Goal: Information Seeking & Learning: Learn about a topic

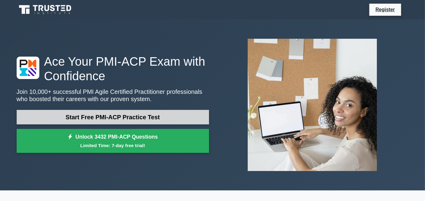
click at [167, 119] on link "Start Free PMI-ACP Practice Test" at bounding box center [113, 117] width 193 height 15
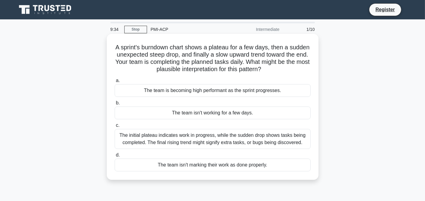
click at [203, 144] on div "The initial plateau indicates work in progress, while the sudden drop shows tas…" at bounding box center [213, 139] width 196 height 20
click at [115, 127] on input "c. The initial plateau indicates work in progress, while the sudden drop shows …" at bounding box center [115, 126] width 0 height 4
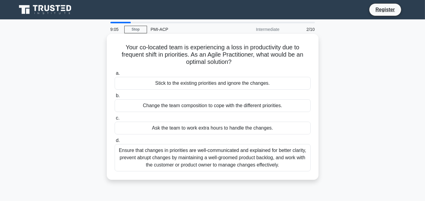
click at [193, 157] on div "Ensure that changes in priorities are well-communicated and explained for bette…" at bounding box center [213, 157] width 196 height 27
click at [115, 143] on input "d. Ensure that changes in priorities are well-communicated and explained for be…" at bounding box center [115, 141] width 0 height 4
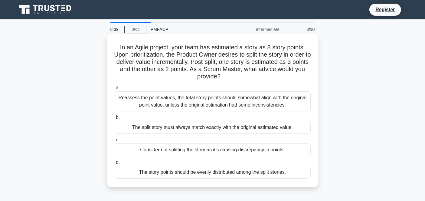
click at [180, 105] on div "Reassess the point values, the total story points should somewhat align with th…" at bounding box center [213, 101] width 196 height 20
click at [115, 90] on input "a. Reassess the point values, the total story points should somewhat align with…" at bounding box center [115, 88] width 0 height 4
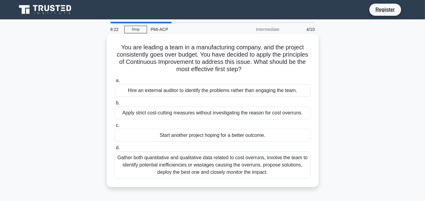
click at [207, 168] on div "Gather both quantitative and qualitative data related to cost overruns, involve…" at bounding box center [213, 164] width 196 height 27
click at [115, 150] on input "d. Gather both quantitative and qualitative data related to cost overruns, invo…" at bounding box center [115, 148] width 0 height 4
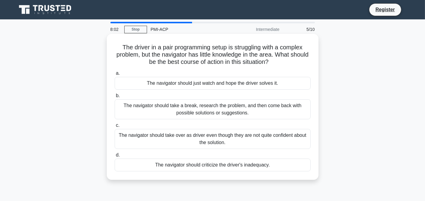
click at [152, 114] on div "The navigator should take a break, research the problem, and then come back wit…" at bounding box center [213, 109] width 196 height 20
click at [115, 98] on input "b. The navigator should take a break, research the problem, and then come back …" at bounding box center [115, 96] width 0 height 4
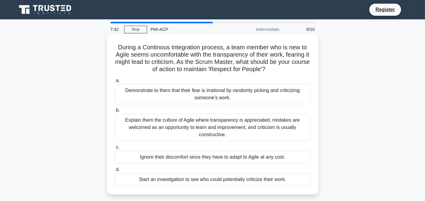
click at [177, 130] on div "Explain them the culture of Agile where transparency is appreciated, mistakes a…" at bounding box center [213, 127] width 196 height 27
click at [115, 112] on input "b. Explain them the culture of Agile where transparency is appreciated, mistake…" at bounding box center [115, 110] width 0 height 4
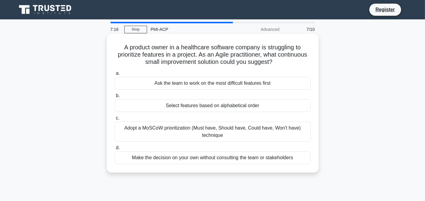
click at [206, 131] on div "Adopt a MoSCoW prioritization (Must have, Should have, Could have, Won't have) …" at bounding box center [213, 132] width 196 height 20
click at [115, 120] on input "c. Adopt a MoSCoW prioritization (Must have, Should have, Could have, Won't hav…" at bounding box center [115, 118] width 0 height 4
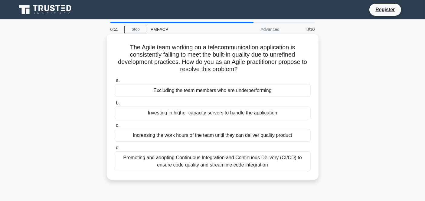
click at [199, 158] on div "Promoting and adopting Continuous Integration and Continuous Delivery (CI/CD) t…" at bounding box center [213, 161] width 196 height 20
click at [115, 150] on input "d. Promoting and adopting Continuous Integration and Continuous Delivery (CI/CD…" at bounding box center [115, 148] width 0 height 4
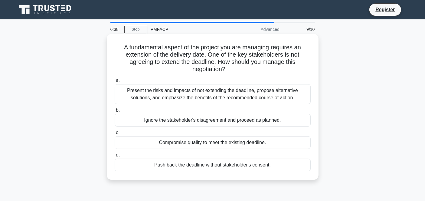
click at [207, 94] on div "Present the risks and impacts of not extending the deadline, propose alternativ…" at bounding box center [213, 94] width 196 height 20
click at [115, 83] on input "a. Present the risks and impacts of not extending the deadline, propose alterna…" at bounding box center [115, 81] width 0 height 4
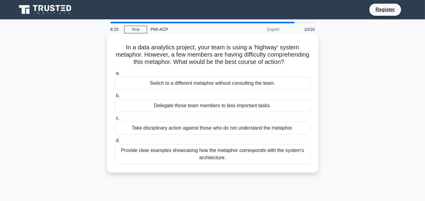
click at [221, 163] on div "Provide clear examples showcasing how the metaphor corresponds with the system'…" at bounding box center [213, 154] width 196 height 20
click at [115, 143] on input "d. Provide clear examples showcasing how the metaphor corresponds with the syst…" at bounding box center [115, 141] width 0 height 4
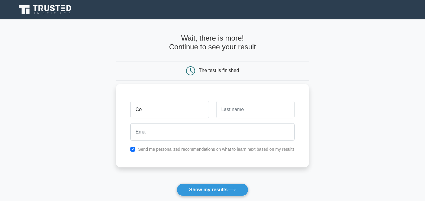
type input "Colin"
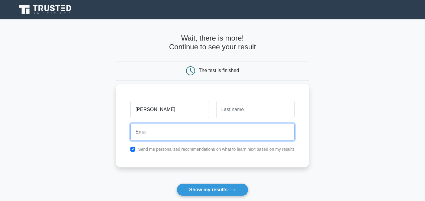
click at [181, 129] on input "email" at bounding box center [212, 132] width 164 height 18
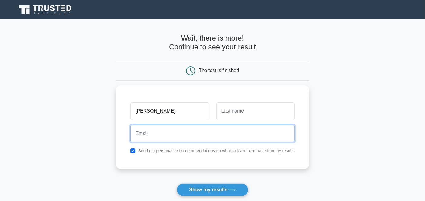
type input "colineboku.izere@gmail.com"
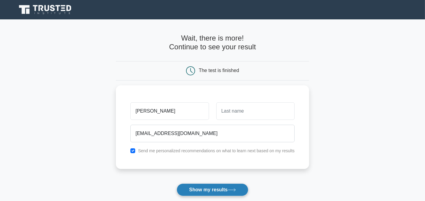
click at [222, 191] on button "Show my results" at bounding box center [212, 189] width 71 height 13
type input "E"
click at [226, 190] on button "Show my results" at bounding box center [212, 189] width 71 height 13
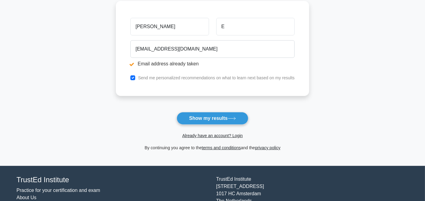
scroll to position [105, 0]
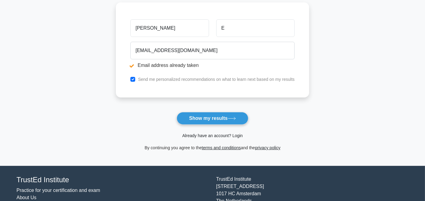
click at [203, 134] on link "Already have an account? Login" at bounding box center [212, 135] width 61 height 5
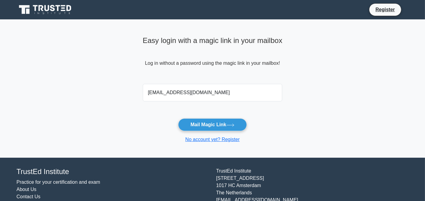
click at [170, 93] on input "colineboku@gmail.com" at bounding box center [213, 93] width 140 height 18
type input "colineboku.izere@gmail.com"
click at [196, 121] on button "Mail Magic Link" at bounding box center [212, 124] width 69 height 13
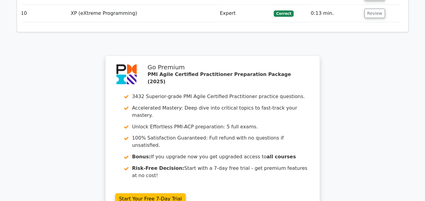
scroll to position [1020, 0]
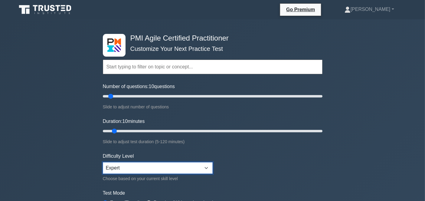
click at [201, 167] on select "Beginner Intermediate Expert" at bounding box center [158, 168] width 110 height 12
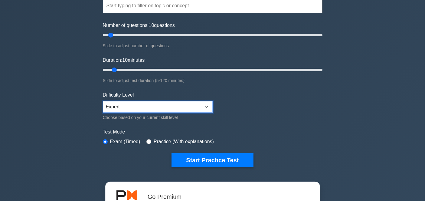
scroll to position [61, 0]
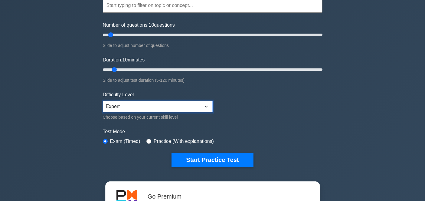
click at [202, 105] on select "Beginner Intermediate Expert" at bounding box center [158, 107] width 110 height 12
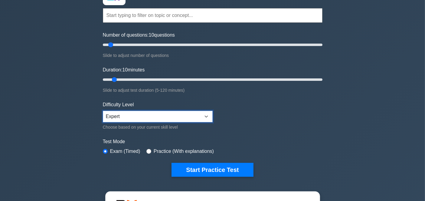
scroll to position [52, 0]
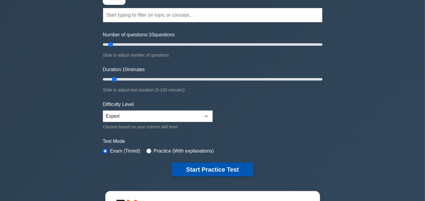
click at [210, 172] on button "Start Practice Test" at bounding box center [213, 170] width 82 height 14
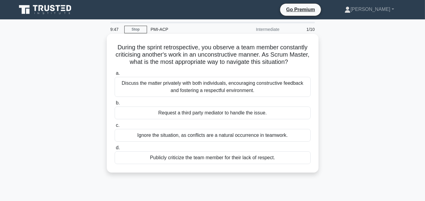
click at [215, 91] on div "Discuss the matter privately with both individuals, encouraging constructive fe…" at bounding box center [213, 87] width 196 height 20
click at [115, 75] on input "a. Discuss the matter privately with both individuals, encouraging constructive…" at bounding box center [115, 73] width 0 height 4
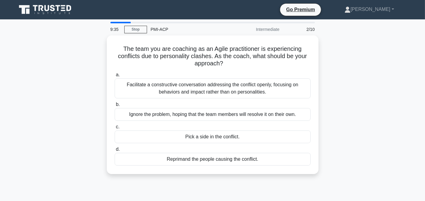
click at [215, 91] on div "Facilitate a constructive conversation addressing the conflict openly, focusing…" at bounding box center [213, 88] width 196 height 20
click at [115, 77] on input "a. Facilitate a constructive conversation addressing the conflict openly, focus…" at bounding box center [115, 75] width 0 height 4
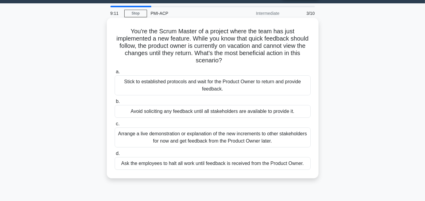
scroll to position [16, 0]
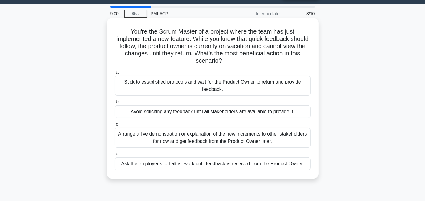
click at [223, 139] on div "Arrange a live demonstration or explanation of the new increments to other stak…" at bounding box center [213, 138] width 196 height 20
click at [115, 126] on input "c. Arrange a live demonstration or explanation of the new increments to other s…" at bounding box center [115, 124] width 0 height 4
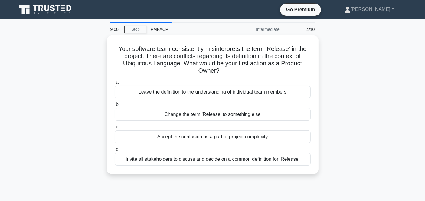
scroll to position [0, 0]
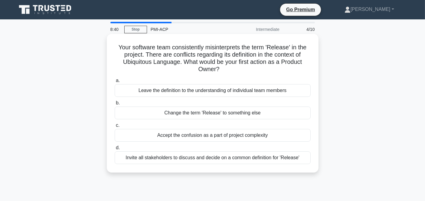
click at [226, 155] on div "Invite all stakeholders to discuss and decide on a common definition for 'Relea…" at bounding box center [213, 157] width 196 height 13
click at [115, 150] on input "d. Invite all stakeholders to discuss and decide on a common definition for 'Re…" at bounding box center [115, 148] width 0 height 4
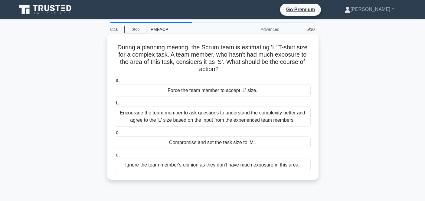
click at [216, 119] on div "Encourage the team member to ask questions to understand the complexity better …" at bounding box center [213, 117] width 196 height 20
click at [115, 105] on input "b. Encourage the team member to ask questions to understand the complexity bett…" at bounding box center [115, 103] width 0 height 4
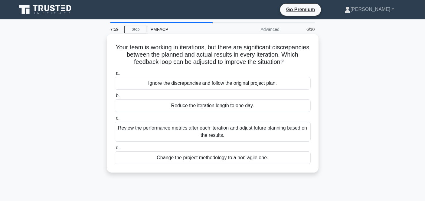
click at [177, 131] on div "Review the performance metrics after each iteration and adjust future planning …" at bounding box center [213, 132] width 196 height 20
click at [115, 120] on input "c. Review the performance metrics after each iteration and adjust future planni…" at bounding box center [115, 118] width 0 height 4
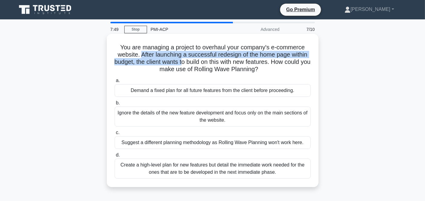
drag, startPoint x: 141, startPoint y: 53, endPoint x: 188, endPoint y: 63, distance: 48.3
click at [188, 63] on h5 "You are managing a project to overhaul your company's e-commerce website. After…" at bounding box center [212, 59] width 197 height 30
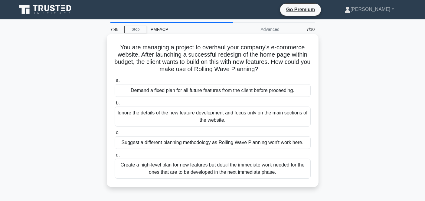
click at [199, 66] on h5 "You are managing a project to overhaul your company's e-commerce website. After…" at bounding box center [212, 59] width 197 height 30
click at [218, 173] on div "Create a high-level plan for new features but detail the immediate work needed …" at bounding box center [213, 169] width 196 height 20
click at [115, 157] on input "d. Create a high-level plan for new features but detail the immediate work need…" at bounding box center [115, 155] width 0 height 4
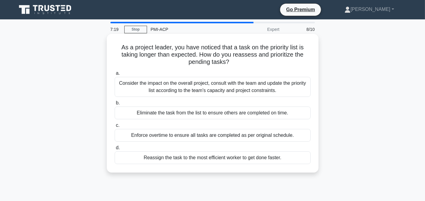
click at [202, 87] on div "Consider the impact on the overall project, consult with the team and update th…" at bounding box center [213, 87] width 196 height 20
click at [115, 75] on input "a. Consider the impact on the overall project, consult with the team and update…" at bounding box center [115, 73] width 0 height 4
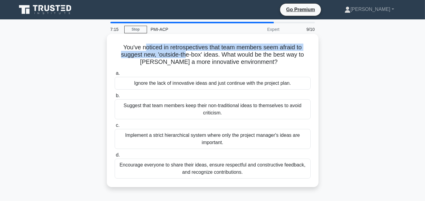
drag, startPoint x: 143, startPoint y: 46, endPoint x: 185, endPoint y: 53, distance: 43.0
click at [185, 53] on h5 "You've noticed in retrospectives that team members seem afraid to suggest new, …" at bounding box center [212, 55] width 197 height 22
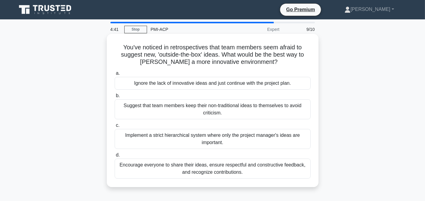
click at [232, 173] on div "Encourage everyone to share their ideas, ensure respectful and constructive fee…" at bounding box center [213, 169] width 196 height 20
click at [115, 157] on input "d. Encourage everyone to share their ideas, ensure respectful and constructive …" at bounding box center [115, 155] width 0 height 4
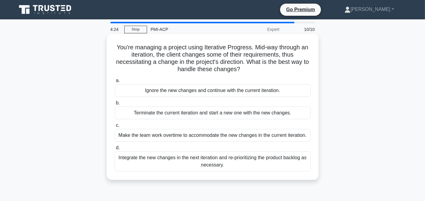
click at [265, 156] on div "Integrate the new changes in the next iteration and re-prioritizing the product…" at bounding box center [213, 161] width 196 height 20
click at [115, 150] on input "d. Integrate the new changes in the next iteration and re-prioritizing the prod…" at bounding box center [115, 148] width 0 height 4
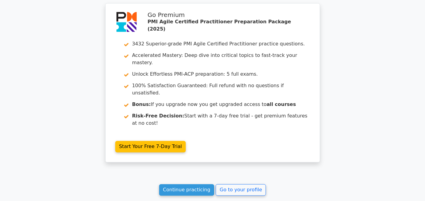
scroll to position [1131, 0]
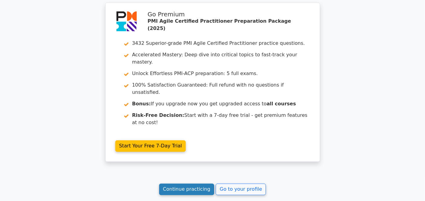
click at [184, 184] on link "Continue practicing" at bounding box center [186, 190] width 55 height 12
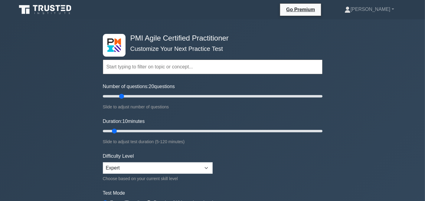
drag, startPoint x: 110, startPoint y: 96, endPoint x: 121, endPoint y: 95, distance: 10.6
click at [121, 95] on input "Number of questions: 20 questions" at bounding box center [213, 96] width 220 height 7
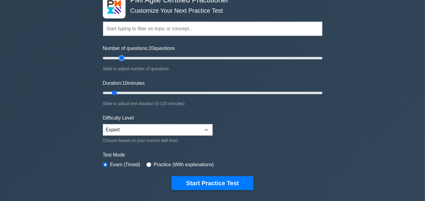
scroll to position [39, 0]
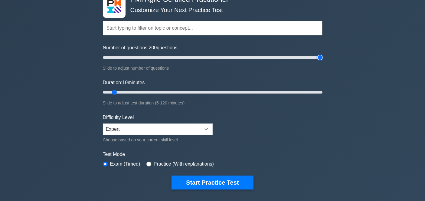
drag, startPoint x: 122, startPoint y: 55, endPoint x: 322, endPoint y: 60, distance: 200.5
click at [322, 60] on input "Number of questions: 200 questions" at bounding box center [213, 57] width 220 height 7
drag, startPoint x: 321, startPoint y: 58, endPoint x: 125, endPoint y: 61, distance: 196.2
click at [125, 61] on input "Number of questions: 25 questions" at bounding box center [213, 57] width 220 height 7
type input "20"
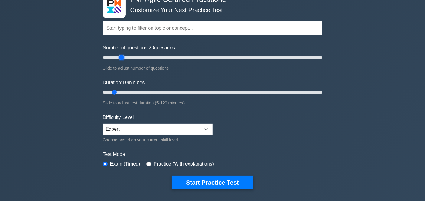
click at [124, 58] on input "Number of questions: 20 questions" at bounding box center [213, 57] width 220 height 7
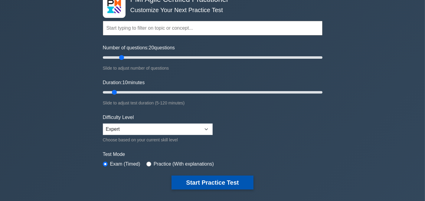
click at [233, 178] on button "Start Practice Test" at bounding box center [213, 183] width 82 height 14
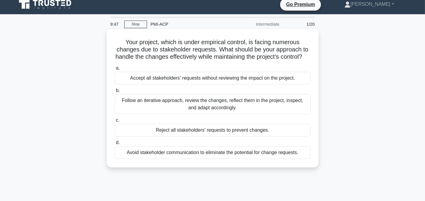
scroll to position [6, 0]
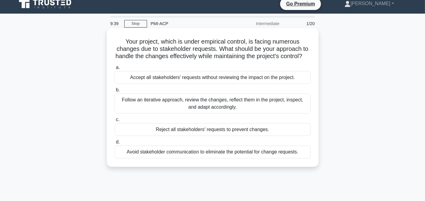
click at [253, 111] on div "Follow an iterative approach, review the changes, reflect them in the project, …" at bounding box center [213, 104] width 196 height 20
click at [115, 92] on input "b. Follow an iterative approach, review the changes, reflect them in the projec…" at bounding box center [115, 90] width 0 height 4
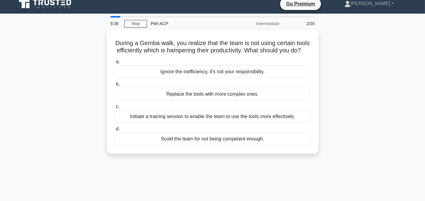
scroll to position [0, 0]
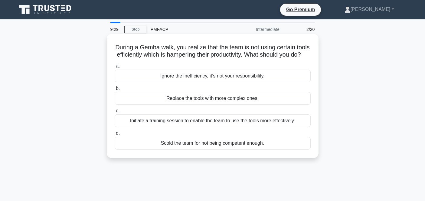
click at [241, 127] on div "Initiate a training session to enable the team to use the tools more effectivel…" at bounding box center [213, 120] width 196 height 13
click at [115, 113] on input "c. Initiate a training session to enable the team to use the tools more effecti…" at bounding box center [115, 111] width 0 height 4
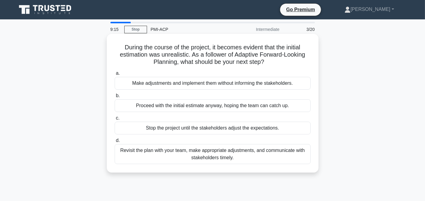
click at [254, 159] on div "Revisit the plan with your team, make appropriate adjustments, and communicate …" at bounding box center [213, 154] width 196 height 20
click at [115, 143] on input "d. Revisit the plan with your team, make appropriate adjustments, and communica…" at bounding box center [115, 141] width 0 height 4
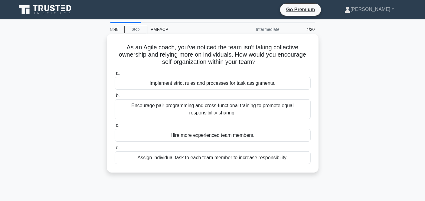
click at [227, 114] on div "Encourage pair programming and cross-functional training to promote equal respo…" at bounding box center [213, 109] width 196 height 20
click at [115, 98] on input "b. Encourage pair programming and cross-functional training to promote equal re…" at bounding box center [115, 96] width 0 height 4
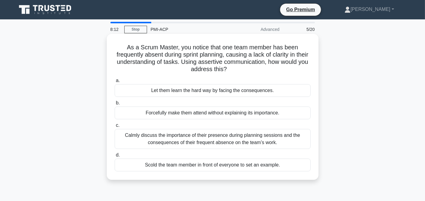
click at [277, 137] on div "Calmly discuss the importance of their presence during planning sessions and th…" at bounding box center [213, 139] width 196 height 20
click at [115, 127] on input "c. Calmly discuss the importance of their presence during planning sessions and…" at bounding box center [115, 126] width 0 height 4
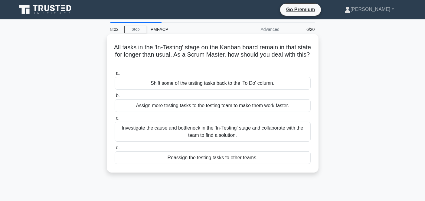
click at [232, 131] on div "Investigate the cause and bottleneck in the 'In-Testing' stage and collaborate …" at bounding box center [213, 132] width 196 height 20
click at [115, 120] on input "c. Investigate the cause and bottleneck in the 'In-Testing' stage and collabora…" at bounding box center [115, 118] width 0 height 4
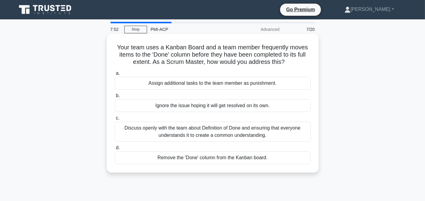
click at [224, 132] on div "Discuss openly with the team about Definition of Done and ensuring that everyon…" at bounding box center [213, 132] width 196 height 20
click at [115, 120] on input "c. Discuss openly with the team about Definition of Done and ensuring that ever…" at bounding box center [115, 118] width 0 height 4
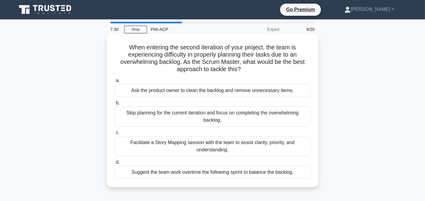
click at [188, 88] on div "Ask the product owner to clean the backlog and remove unnecessary items." at bounding box center [213, 90] width 196 height 13
click at [115, 83] on input "a. Ask the product owner to clean the backlog and remove unnecessary items." at bounding box center [115, 81] width 0 height 4
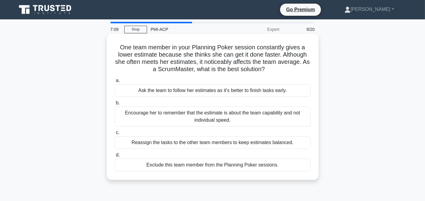
click at [232, 120] on div "Encourage her to remember that the estimate is about the team capability and no…" at bounding box center [213, 117] width 196 height 20
click at [115, 105] on input "b. Encourage her to remember that the estimate is about the team capability and…" at bounding box center [115, 103] width 0 height 4
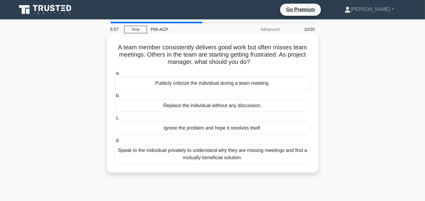
click at [250, 159] on div "Speak to the individual privately to understand why they are missing meetings a…" at bounding box center [213, 154] width 196 height 20
click at [115, 143] on input "d. Speak to the individual privately to understand why they are missing meeting…" at bounding box center [115, 141] width 0 height 4
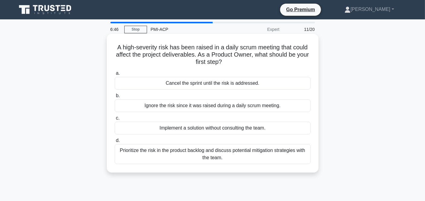
click at [240, 157] on div "Prioritize the risk in the product backlog and discuss potential mitigation str…" at bounding box center [213, 154] width 196 height 20
click at [115, 143] on input "d. Prioritize the risk in the product backlog and discuss potential mitigation …" at bounding box center [115, 141] width 0 height 4
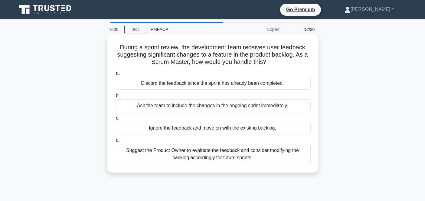
click at [223, 157] on div "Suggest the Product Owner to evaluate the feedback and consider modifying the b…" at bounding box center [213, 154] width 196 height 20
click at [115, 143] on input "d. Suggest the Product Owner to evaluate the feedback and consider modifying th…" at bounding box center [115, 141] width 0 height 4
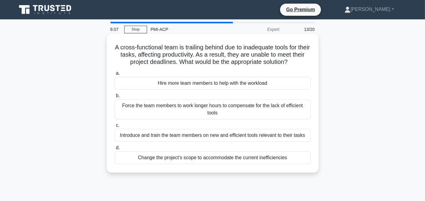
click at [223, 141] on div "Introduce and train the team members on new and efficient tools relevant to the…" at bounding box center [213, 135] width 196 height 13
click at [115, 127] on input "c. Introduce and train the team members on new and efficient tools relevant to …" at bounding box center [115, 126] width 0 height 4
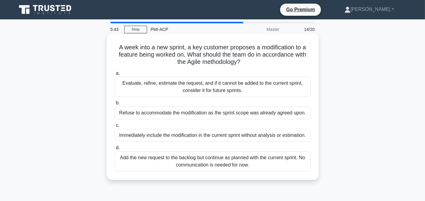
click at [162, 90] on div "Evaluate, refine, estimate the request, and if it cannot be added to the curren…" at bounding box center [213, 87] width 196 height 20
click at [115, 75] on input "a. Evaluate, refine, estimate the request, and if it cannot be added to the cur…" at bounding box center [115, 73] width 0 height 4
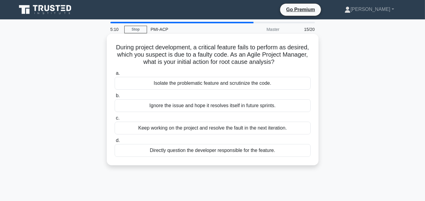
click at [202, 83] on div "Isolate the problematic feature and scrutinize the code." at bounding box center [213, 83] width 196 height 13
click at [115, 75] on input "a. Isolate the problematic feature and scrutinize the code." at bounding box center [115, 73] width 0 height 4
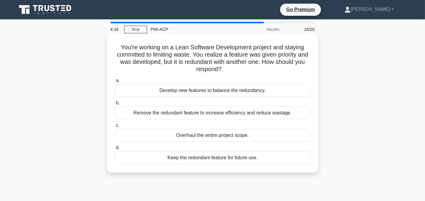
click at [242, 113] on div "Remove the redundant feature to increase efficiency and reduce wastage." at bounding box center [213, 113] width 196 height 13
click at [115, 105] on input "b. Remove the redundant feature to increase efficiency and reduce wastage." at bounding box center [115, 103] width 0 height 4
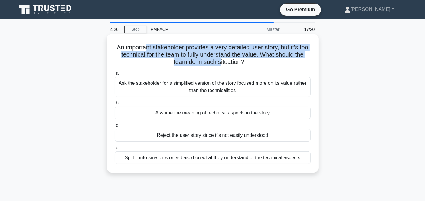
drag, startPoint x: 150, startPoint y: 48, endPoint x: 226, endPoint y: 65, distance: 78.0
click at [226, 65] on h5 "An important stakeholder provides a very detailed user story, but it's too tech…" at bounding box center [212, 55] width 197 height 22
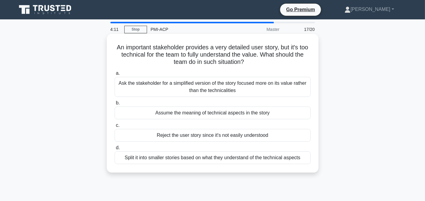
click at [248, 159] on div "Split it into smaller stories based on what they understand of the technical as…" at bounding box center [213, 157] width 196 height 13
click at [115, 150] on input "d. Split it into smaller stories based on what they understand of the technical…" at bounding box center [115, 148] width 0 height 4
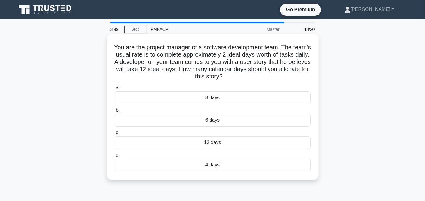
click at [204, 123] on div "6 days" at bounding box center [213, 120] width 196 height 13
click at [115, 112] on input "b. 6 days" at bounding box center [115, 110] width 0 height 4
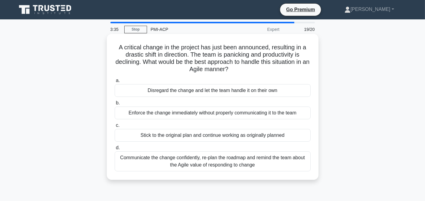
click at [232, 166] on div "Communicate the change confidently, re-plan the roadmap and remind the team abo…" at bounding box center [213, 161] width 196 height 20
click at [115, 150] on input "d. Communicate the change confidently, re-plan the roadmap and remind the team …" at bounding box center [115, 148] width 0 height 4
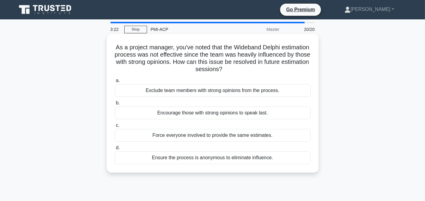
click at [231, 156] on div "Ensure the process is anonymous to eliminate influence." at bounding box center [213, 157] width 196 height 13
click at [115, 150] on input "d. Ensure the process is anonymous to eliminate influence." at bounding box center [115, 148] width 0 height 4
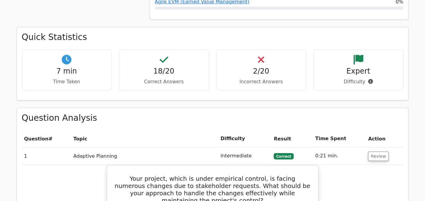
scroll to position [442, 0]
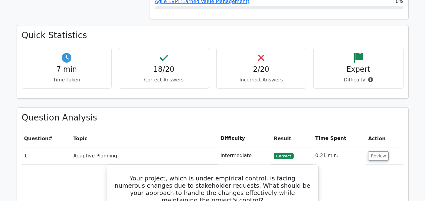
click at [253, 65] on h4 "2/20" at bounding box center [262, 69] width 80 height 9
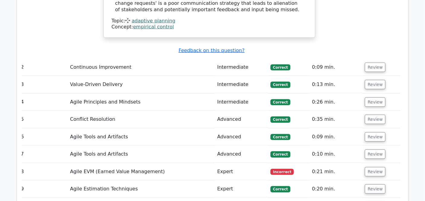
scroll to position [834, 0]
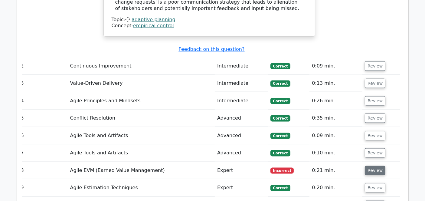
click at [375, 166] on button "Review" at bounding box center [375, 170] width 21 height 9
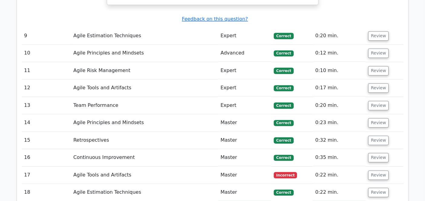
scroll to position [1278, 0]
click at [377, 170] on button "Review" at bounding box center [378, 174] width 21 height 9
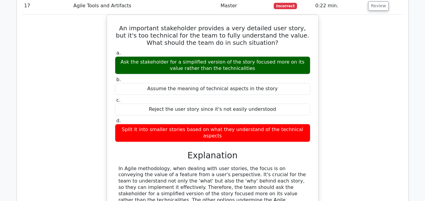
scroll to position [1449, 0]
